Goal: Task Accomplishment & Management: Use online tool/utility

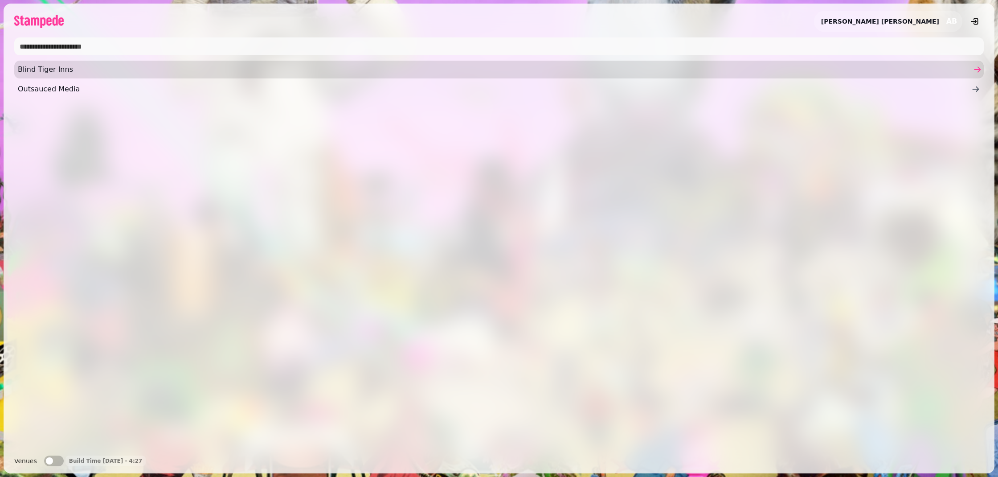
click at [57, 70] on span "Blind Tiger Inns" at bounding box center [494, 69] width 953 height 11
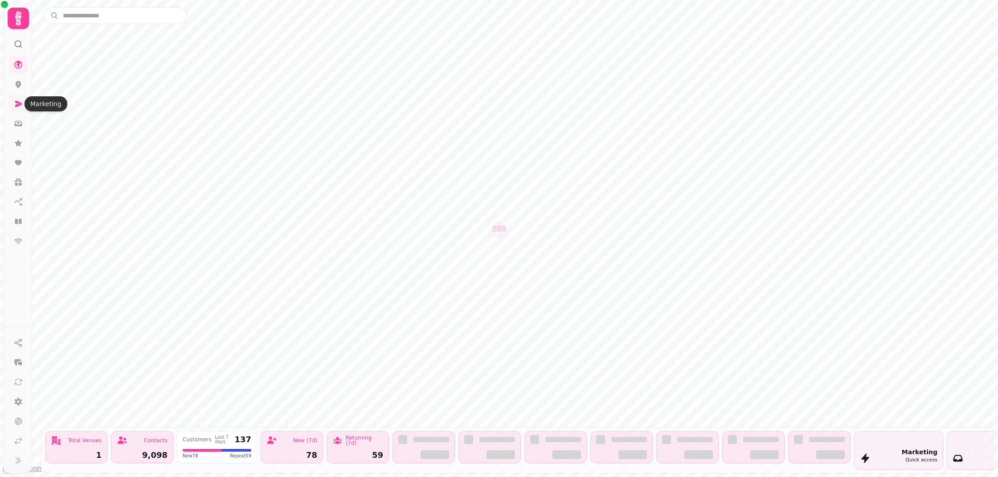
click at [17, 102] on icon at bounding box center [18, 104] width 7 height 6
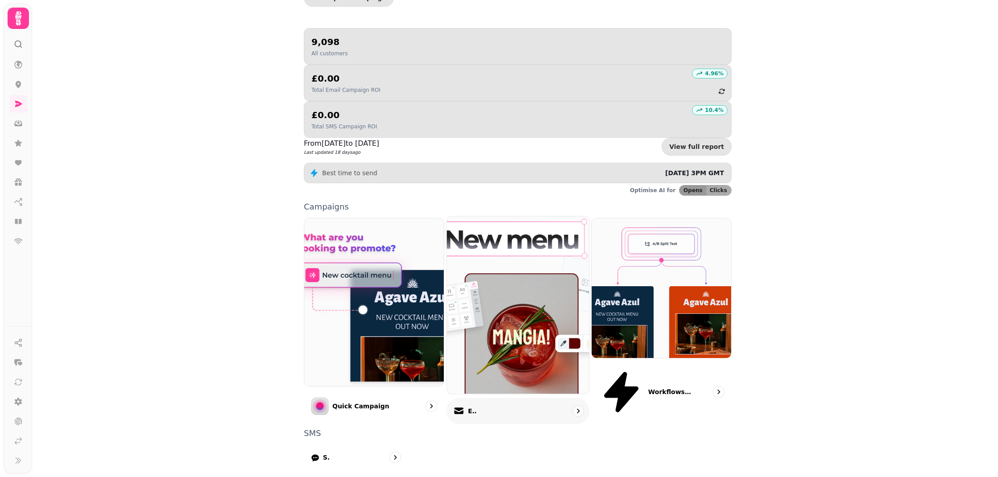
scroll to position [80, 0]
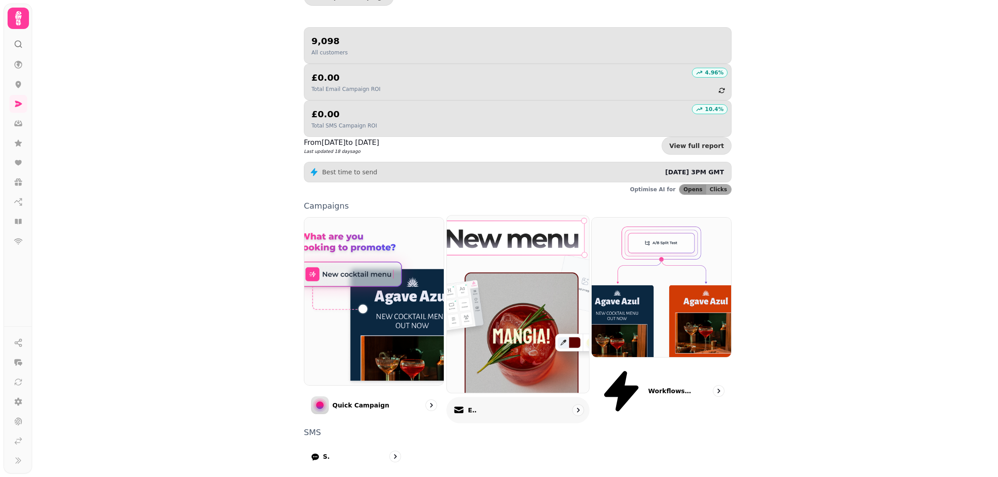
click at [501, 397] on div "Email" at bounding box center [517, 410] width 143 height 26
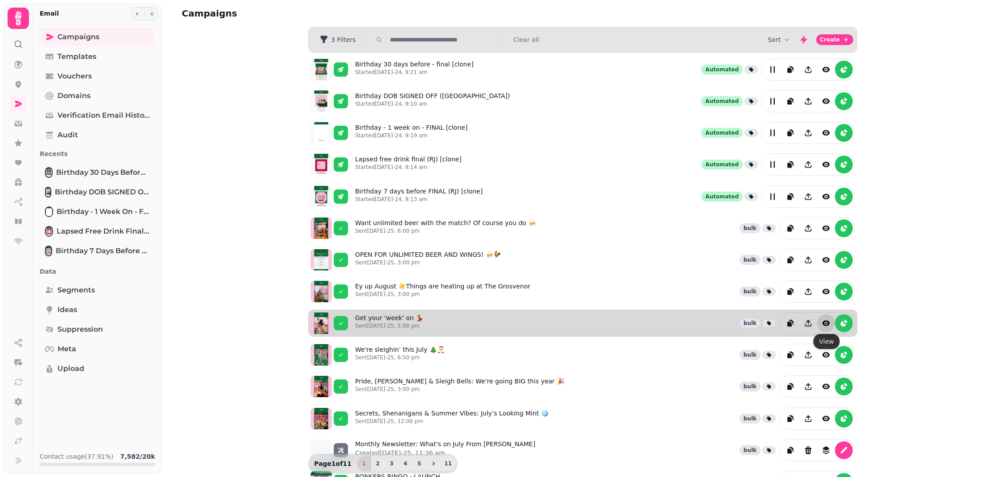
click at [828, 324] on icon "view" at bounding box center [826, 322] width 8 height 5
